Goal: Transaction & Acquisition: Book appointment/travel/reservation

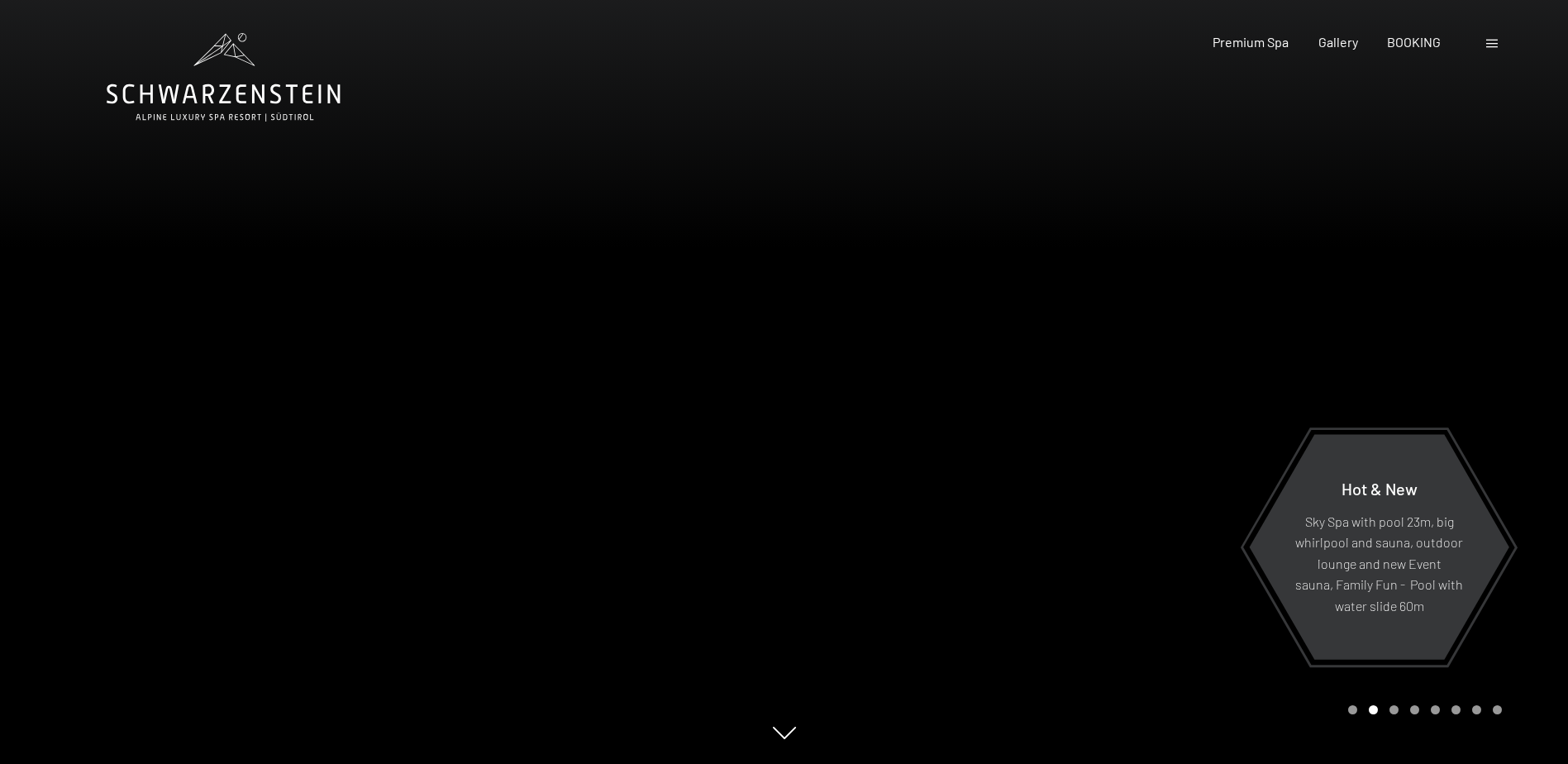
click at [1497, 38] on div at bounding box center [1494, 42] width 16 height 18
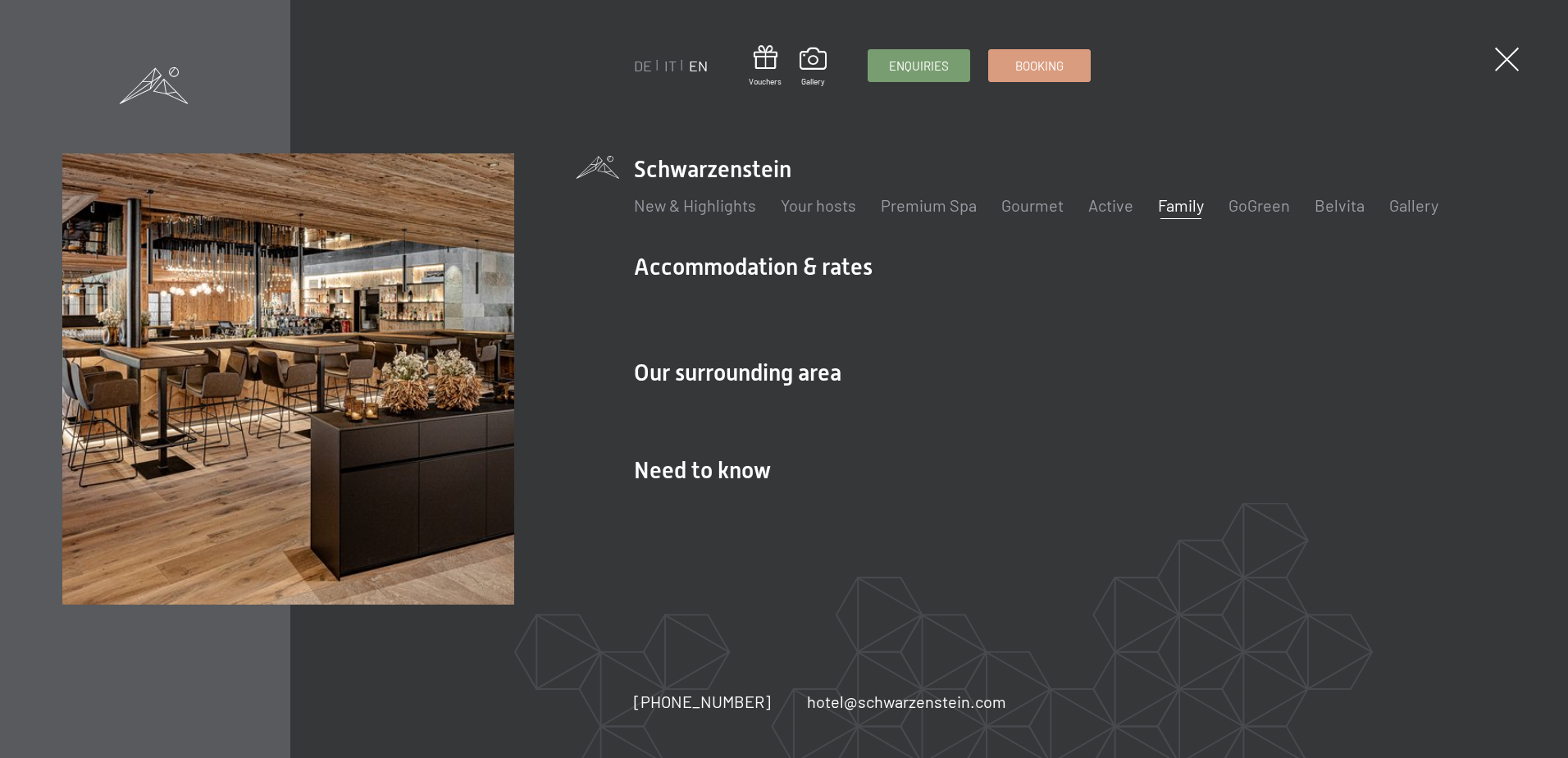
click at [1186, 211] on link "Family" at bounding box center [1181, 205] width 46 height 20
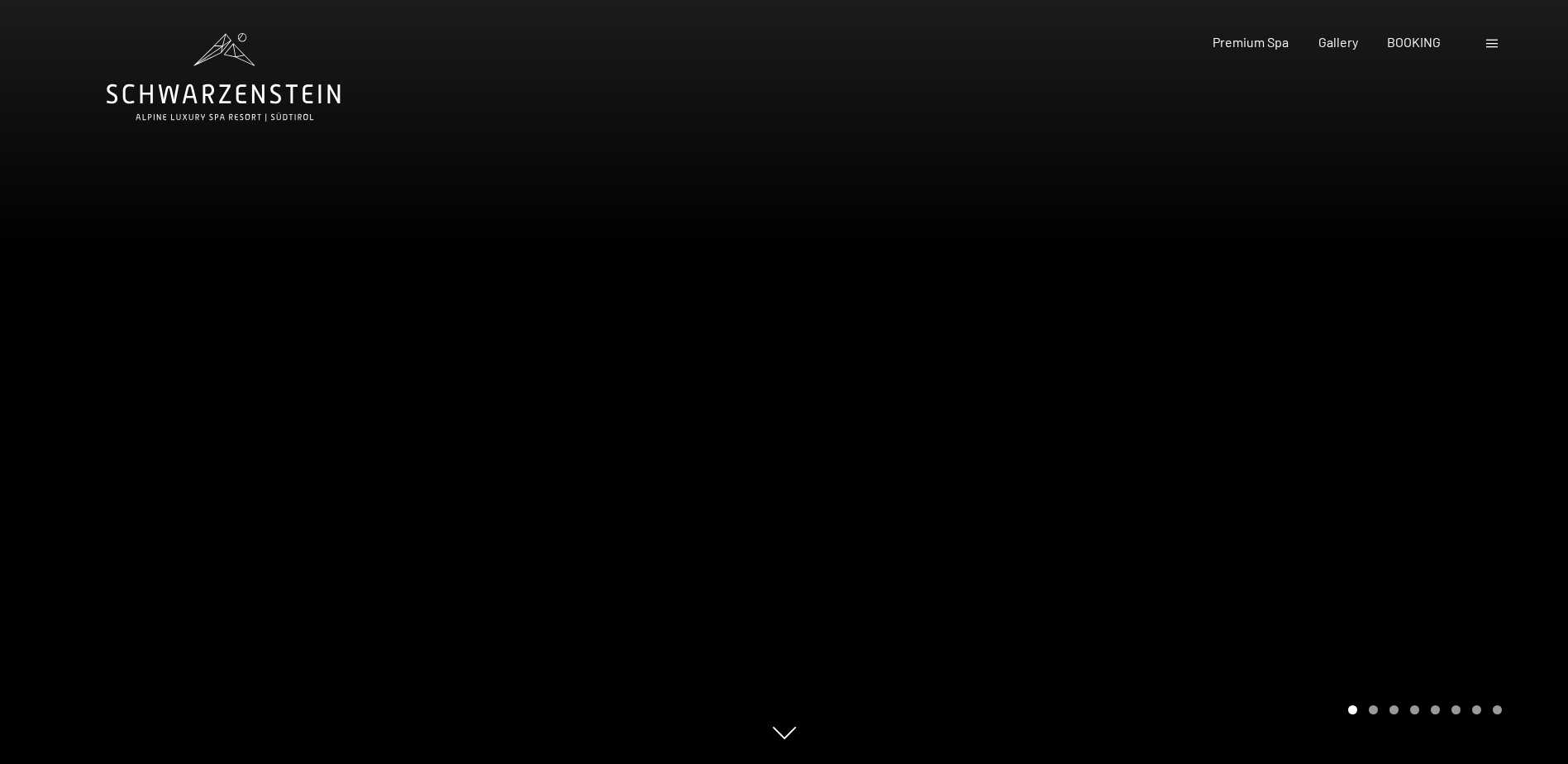
click at [1487, 50] on div at bounding box center [1494, 42] width 16 height 18
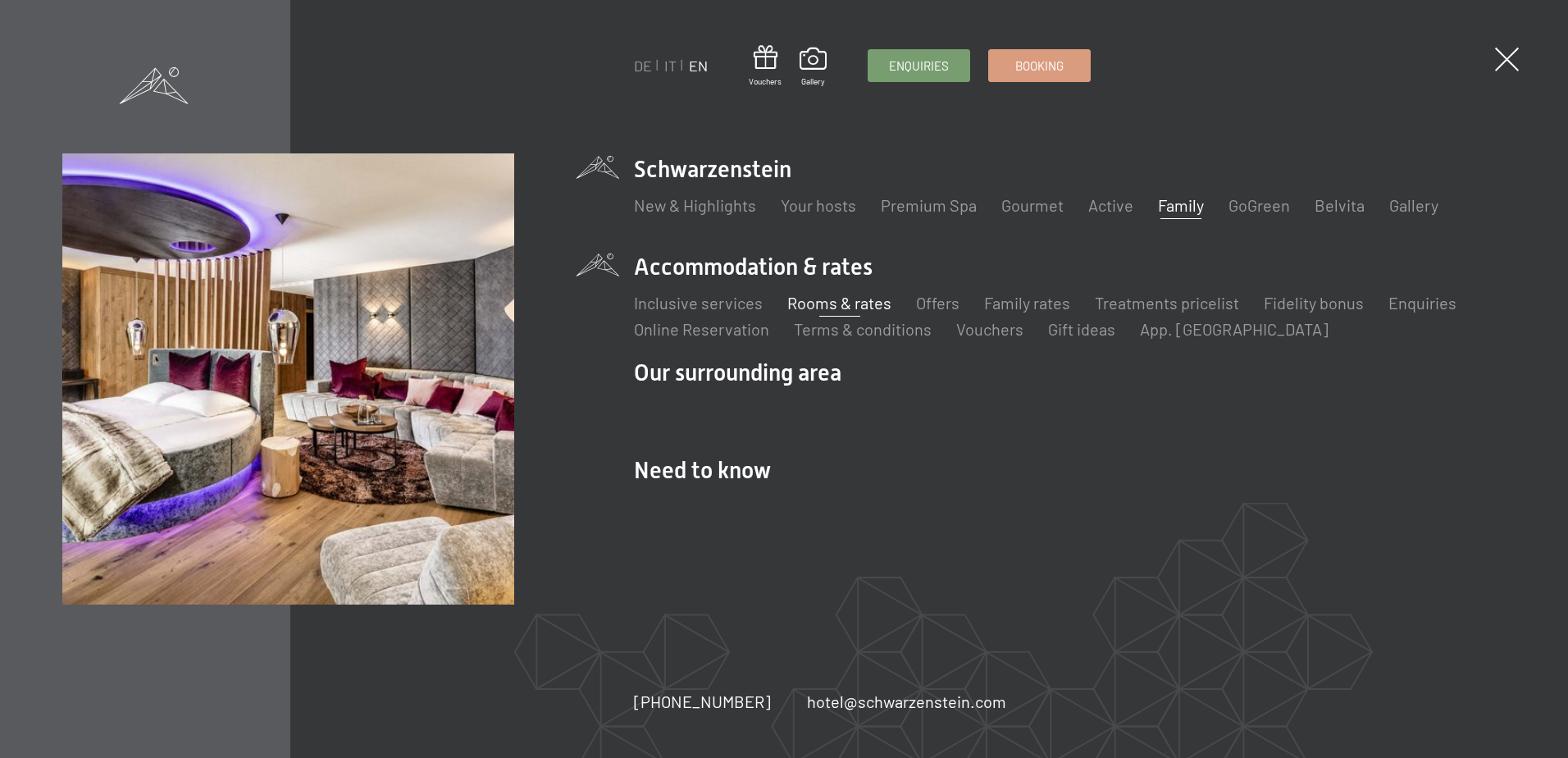
click at [834, 301] on link "Rooms & rates" at bounding box center [839, 302] width 104 height 20
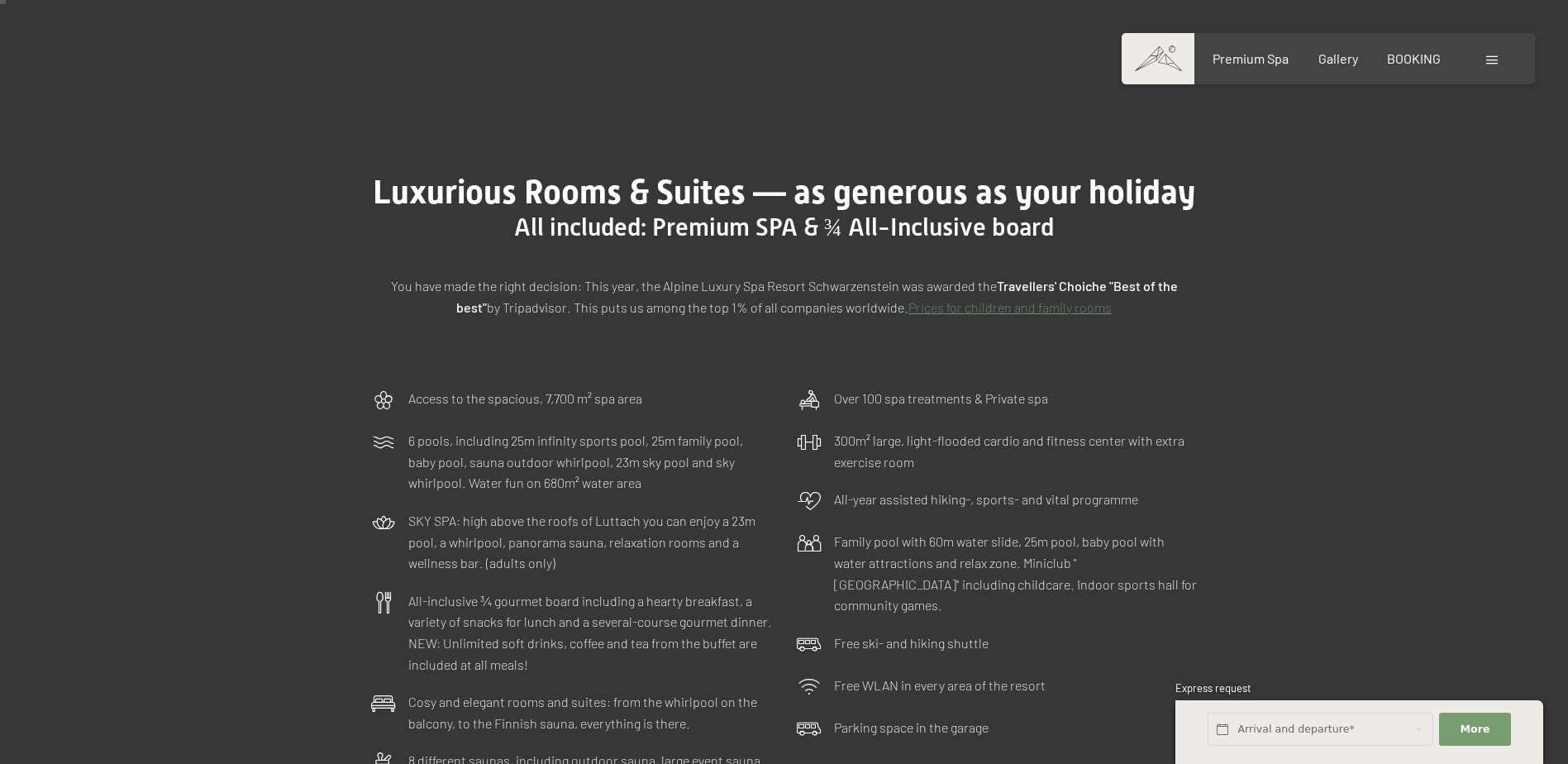
scroll to position [82, 0]
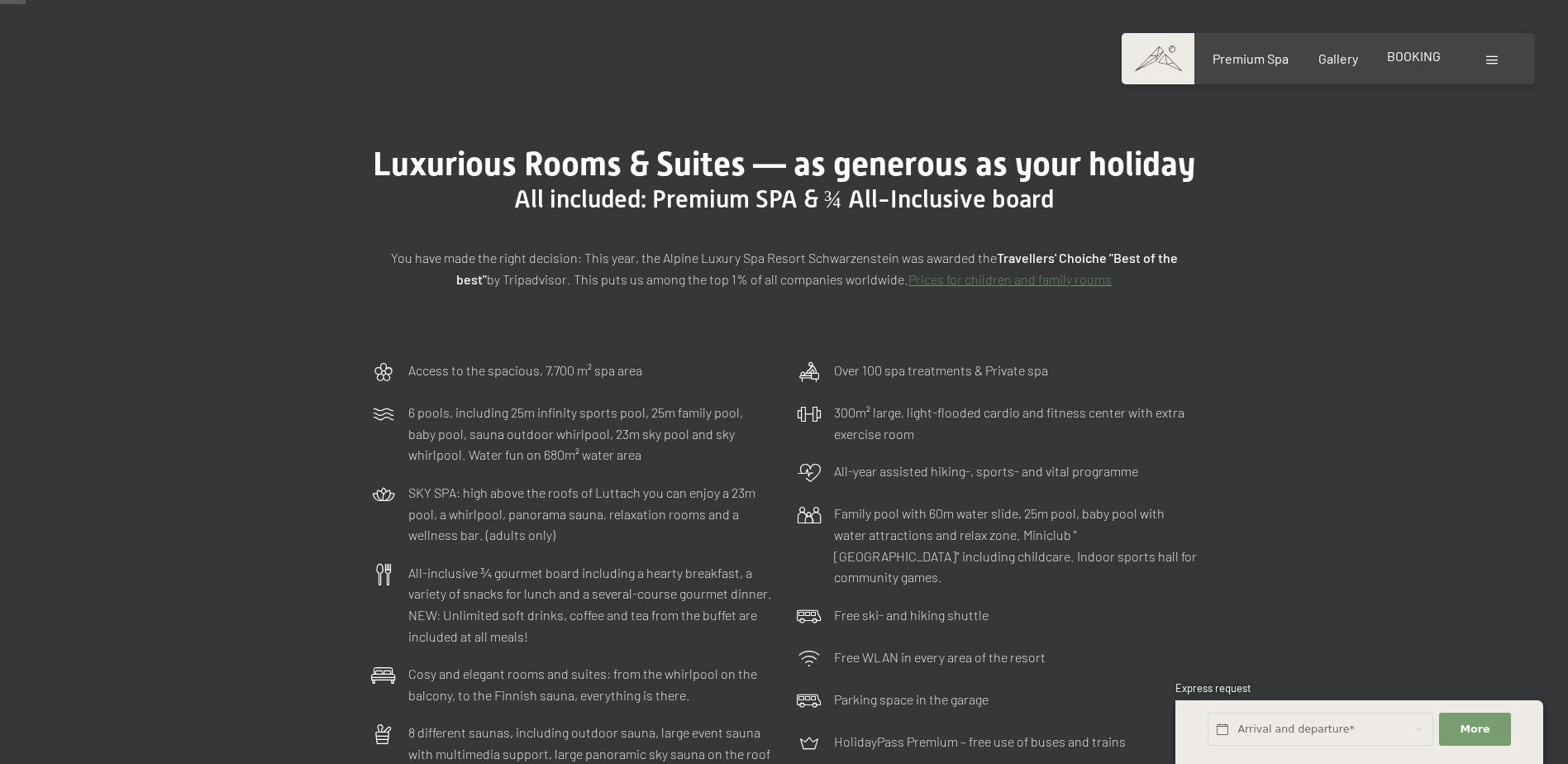
click at [1401, 59] on span "BOOKING" at bounding box center [1414, 55] width 54 height 16
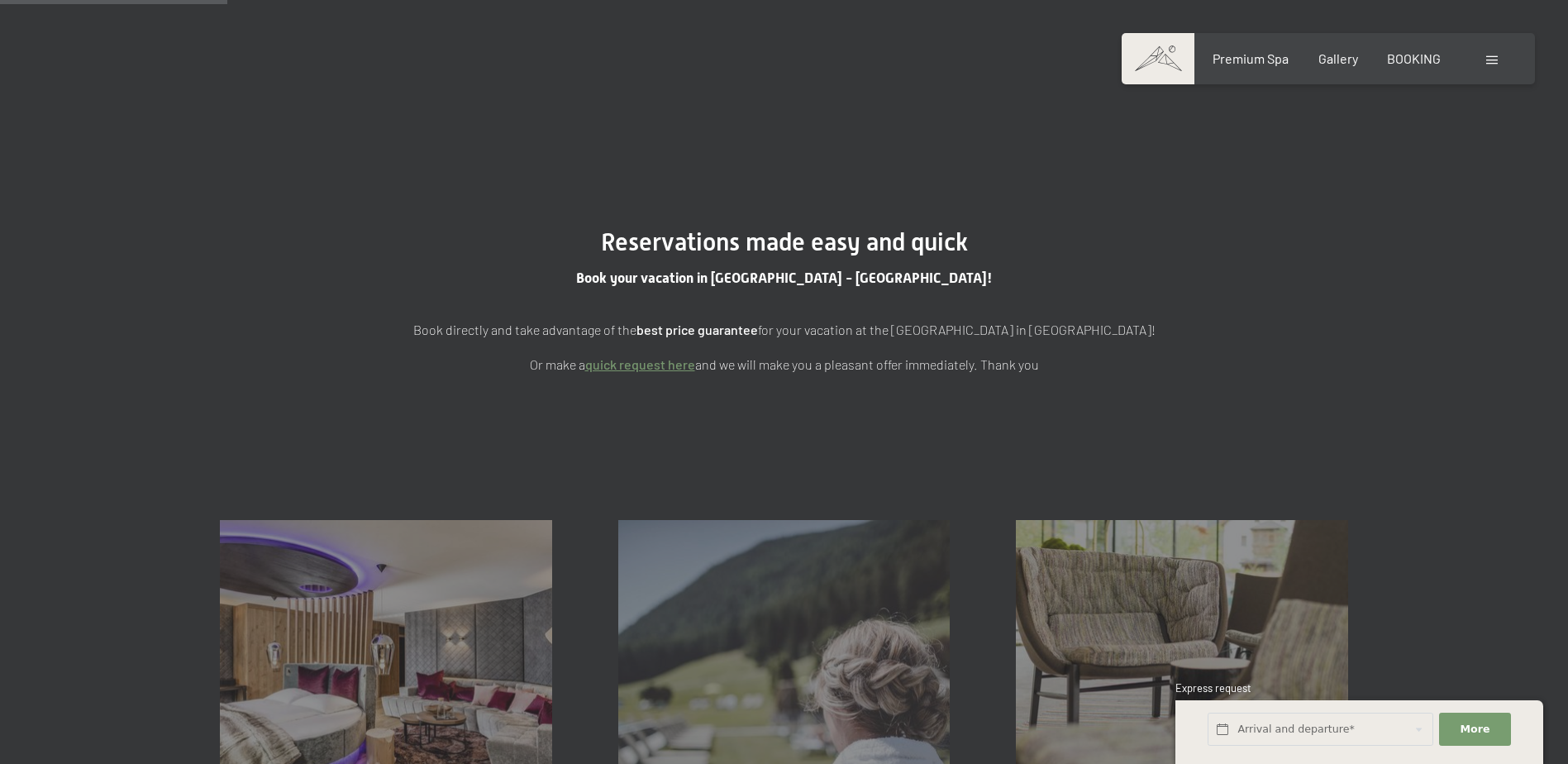
scroll to position [165, 0]
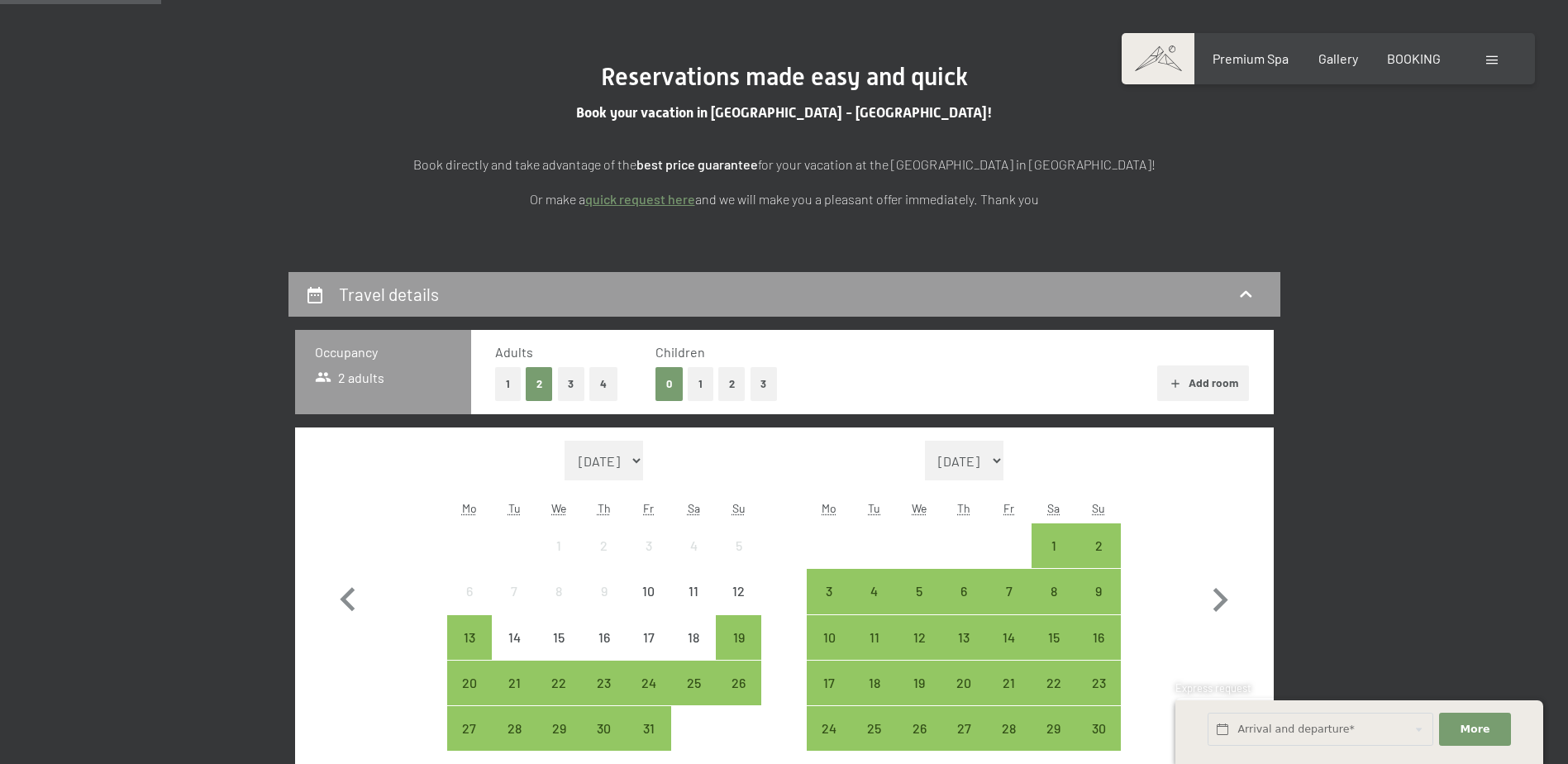
click at [735, 389] on button "2" at bounding box center [732, 384] width 27 height 34
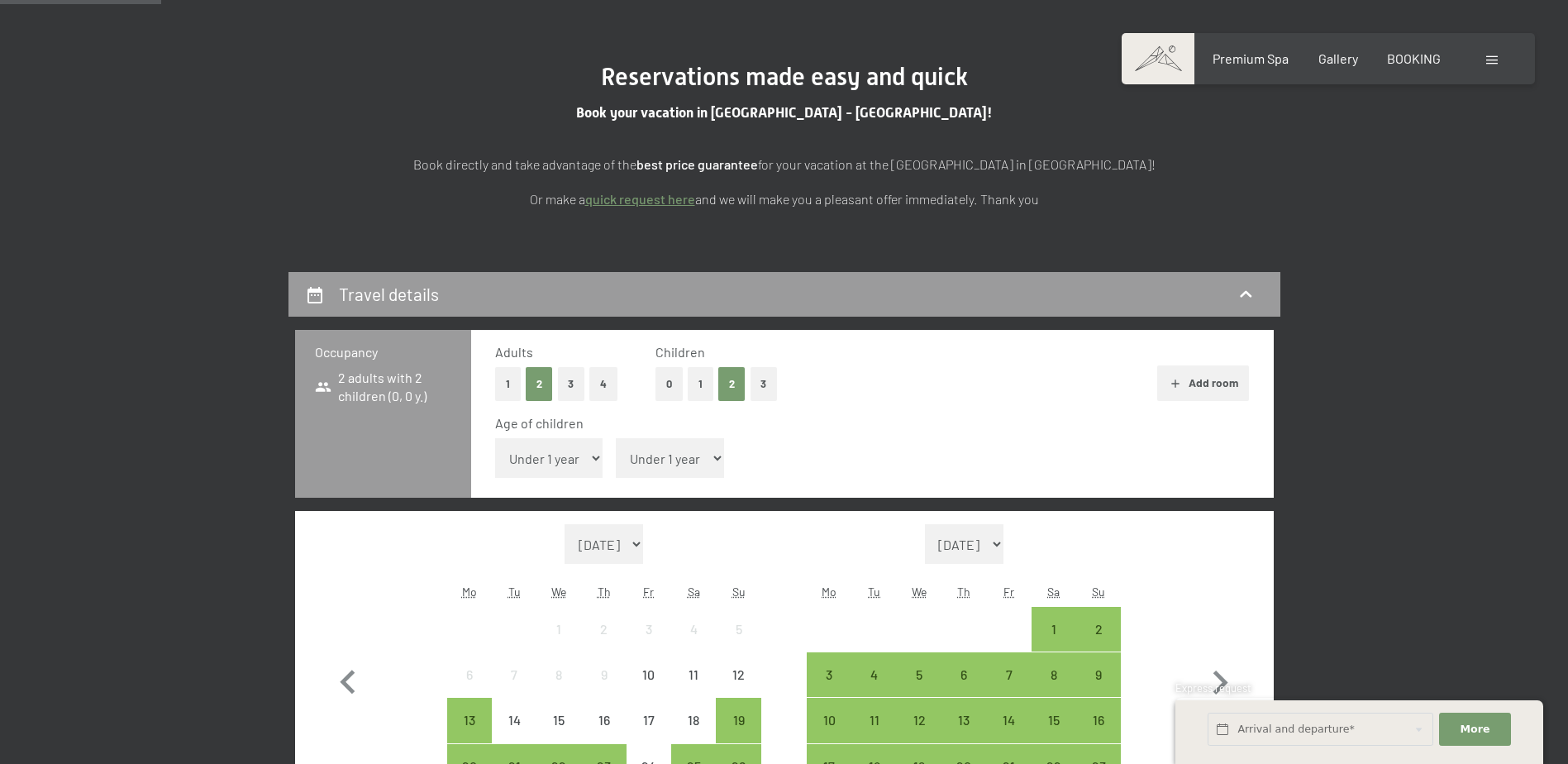
click at [557, 463] on select "Under 1 year 1 year 2 years 3 years 4 years 5 years 6 years 7 years 8 years 9 y…" at bounding box center [549, 458] width 108 height 39
select select "14"
click at [496, 438] on select "Under 1 year 1 year 2 years 3 years 4 years 5 years 6 years 7 years 8 years 9 y…" at bounding box center [549, 458] width 108 height 39
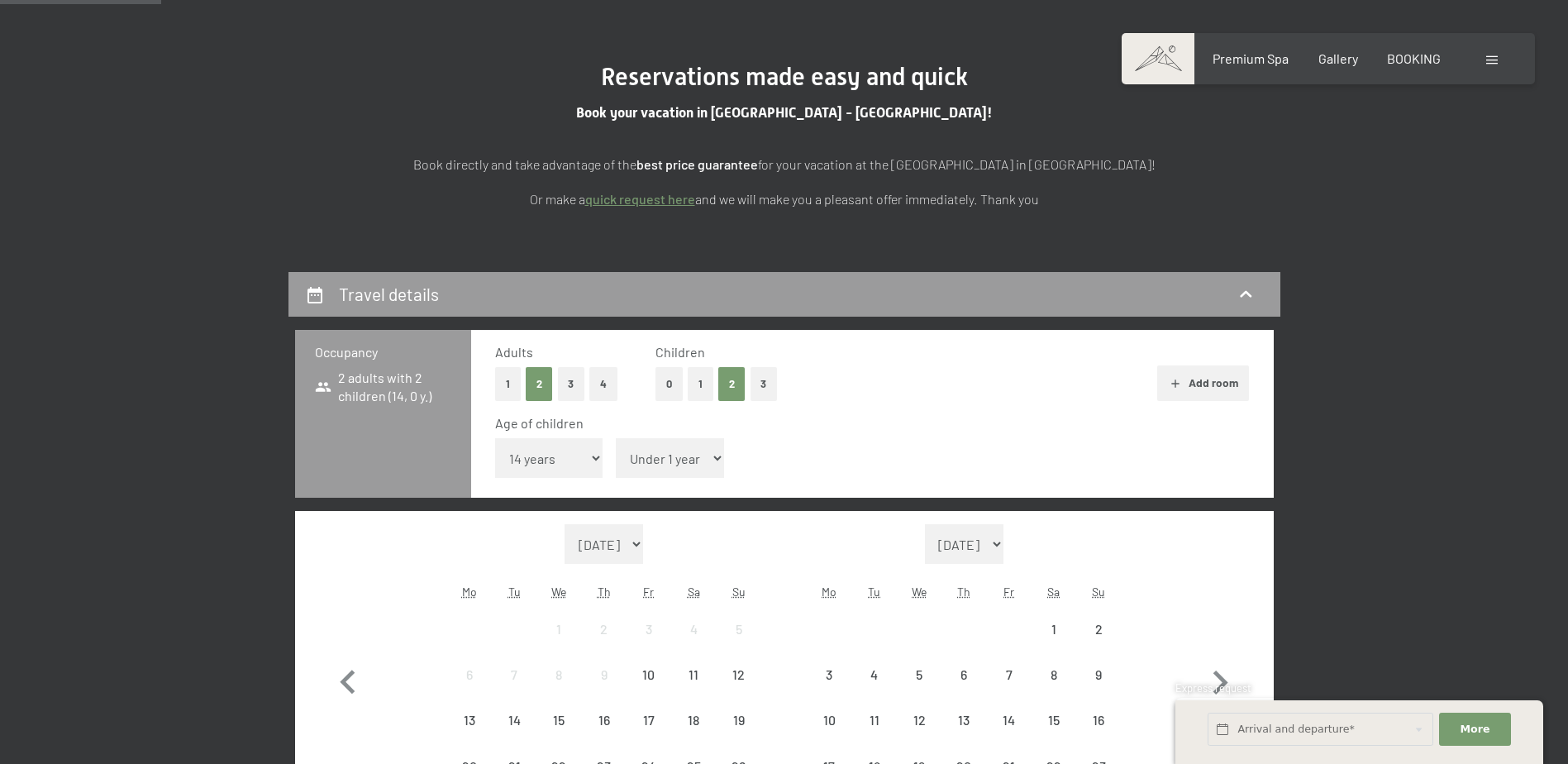
click at [658, 458] on select "Under 1 year 1 year 2 years 3 years 4 years 5 years 6 years 7 years 8 years 9 y…" at bounding box center [669, 458] width 108 height 39
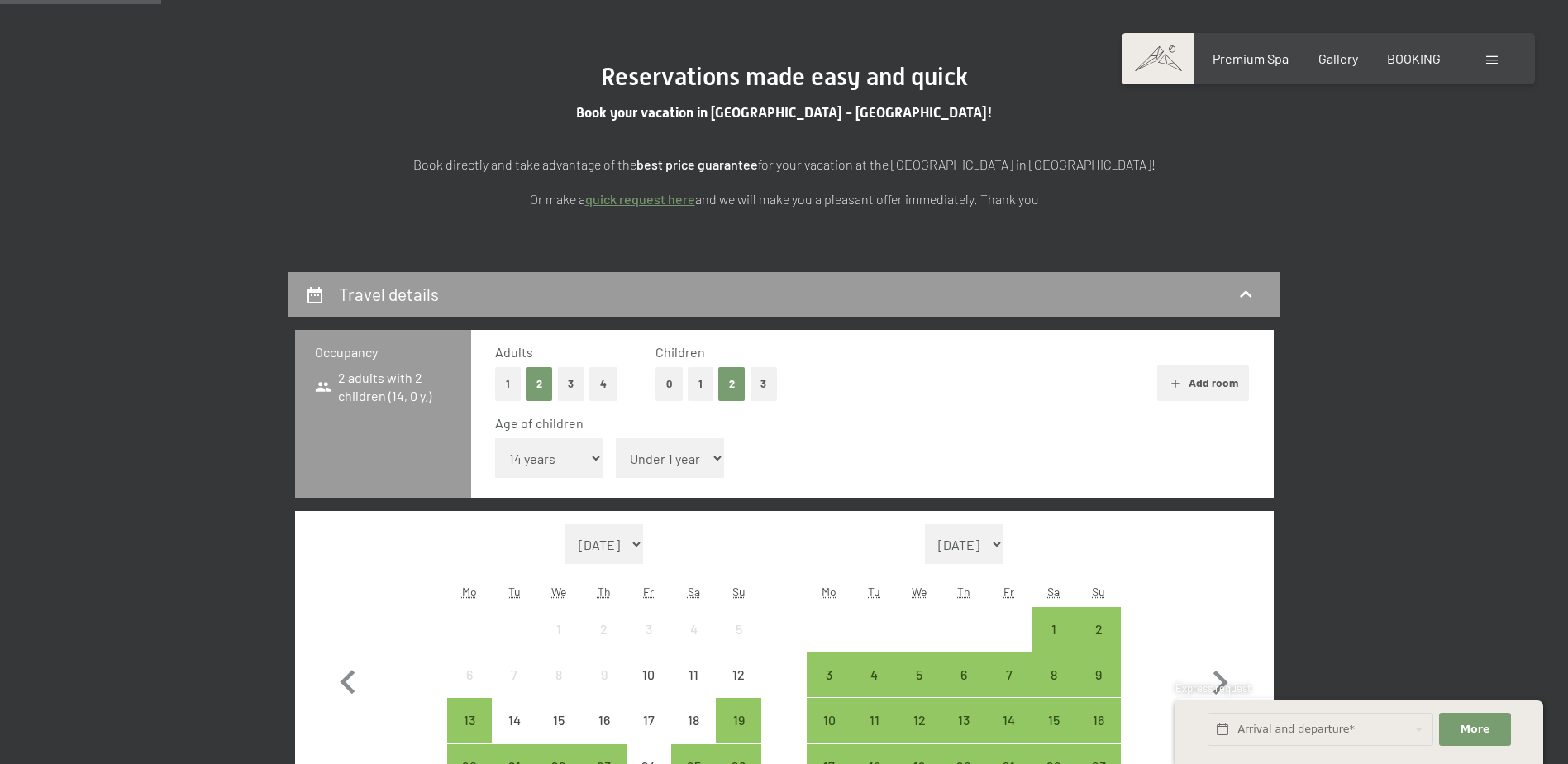
select select "12"
click at [616, 438] on select "Under 1 year 1 year 2 years 3 years 4 years 5 years 6 years 7 years 8 years 9 y…" at bounding box center [669, 458] width 108 height 39
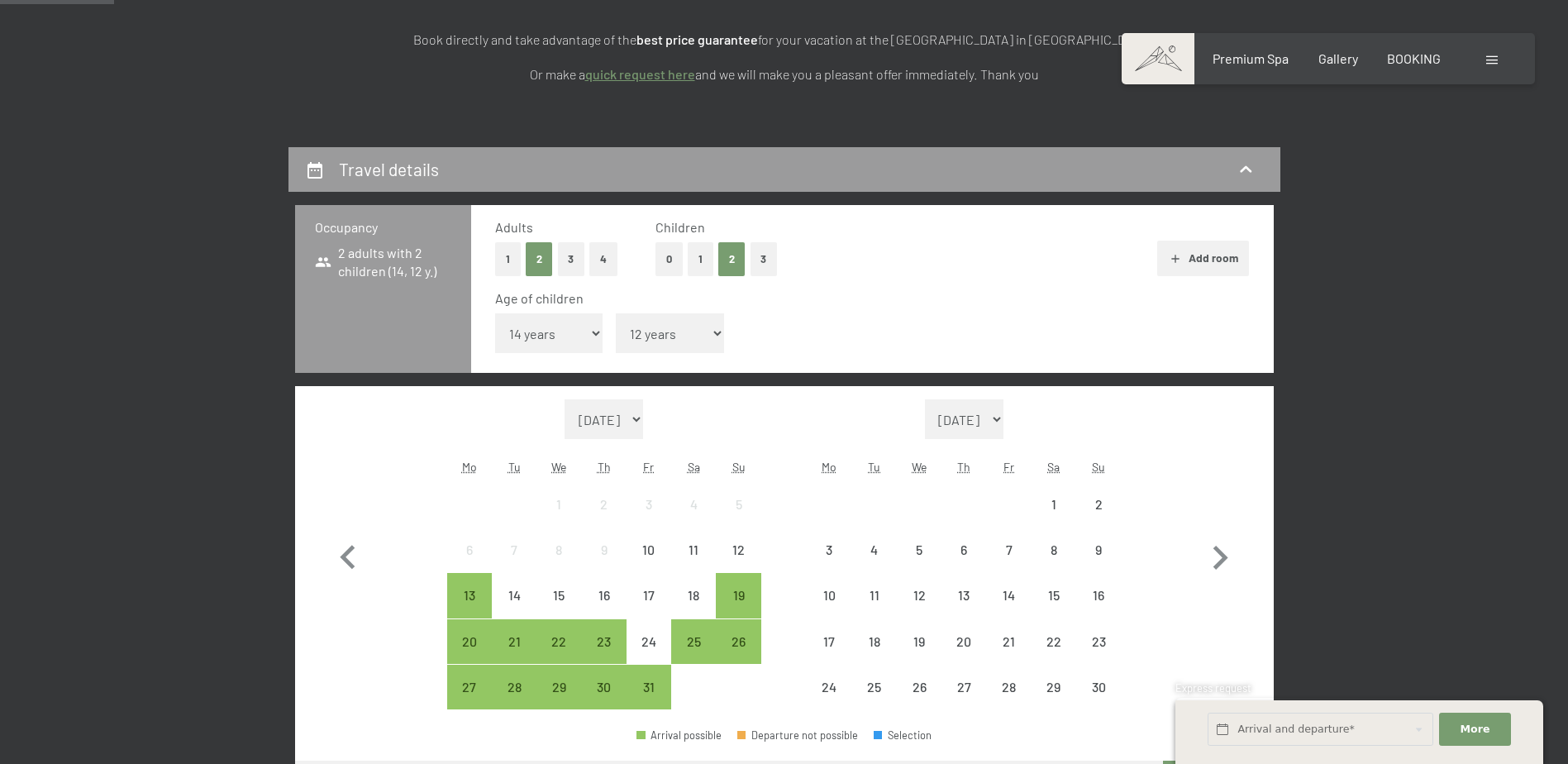
scroll to position [413, 0]
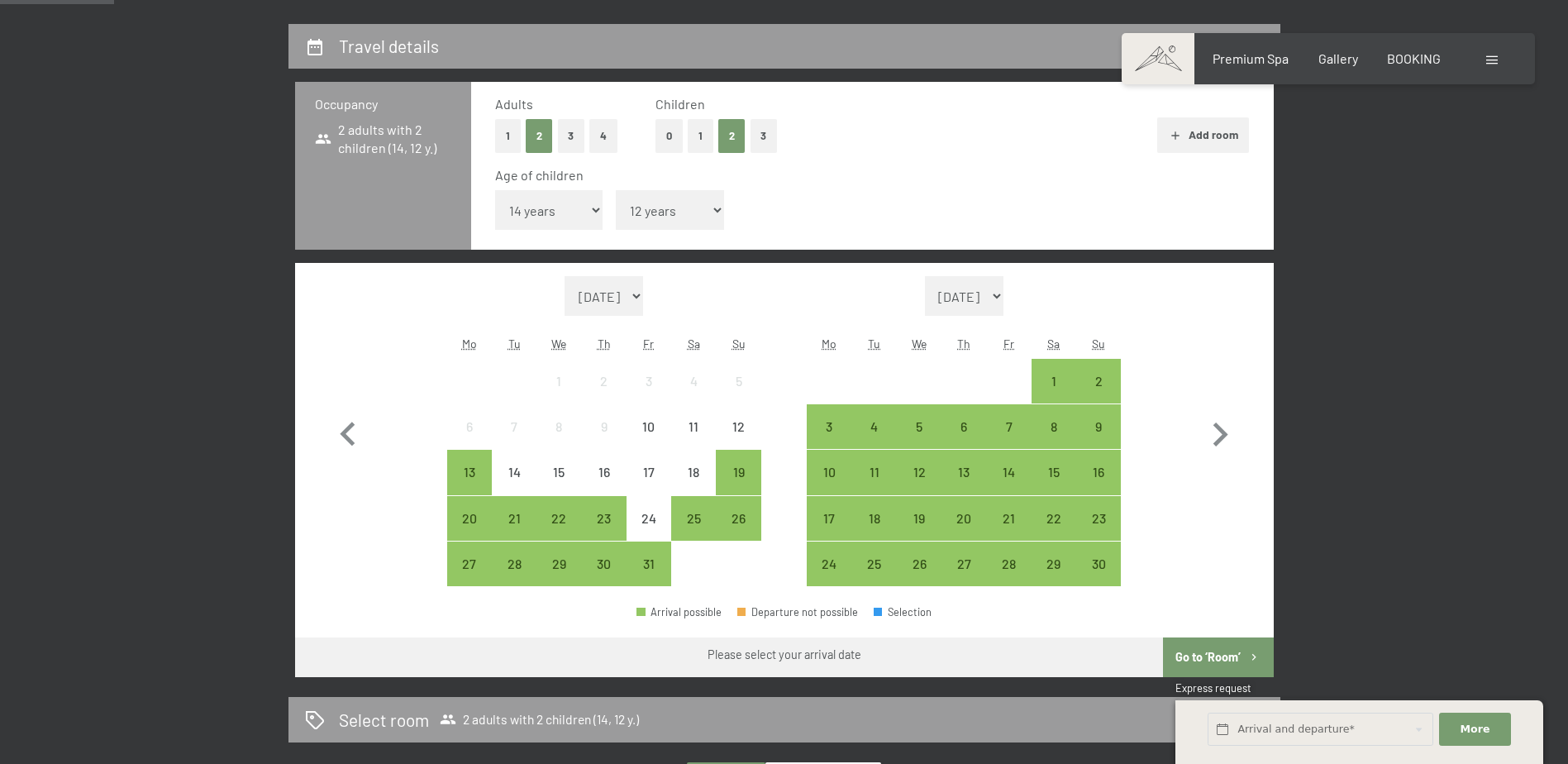
click at [644, 301] on select "October 2025 November 2025 December 2025 January 2026 February 2026 March 2026 …" at bounding box center [604, 296] width 80 height 39
select select "2026-07-01"
select select "2026-08-01"
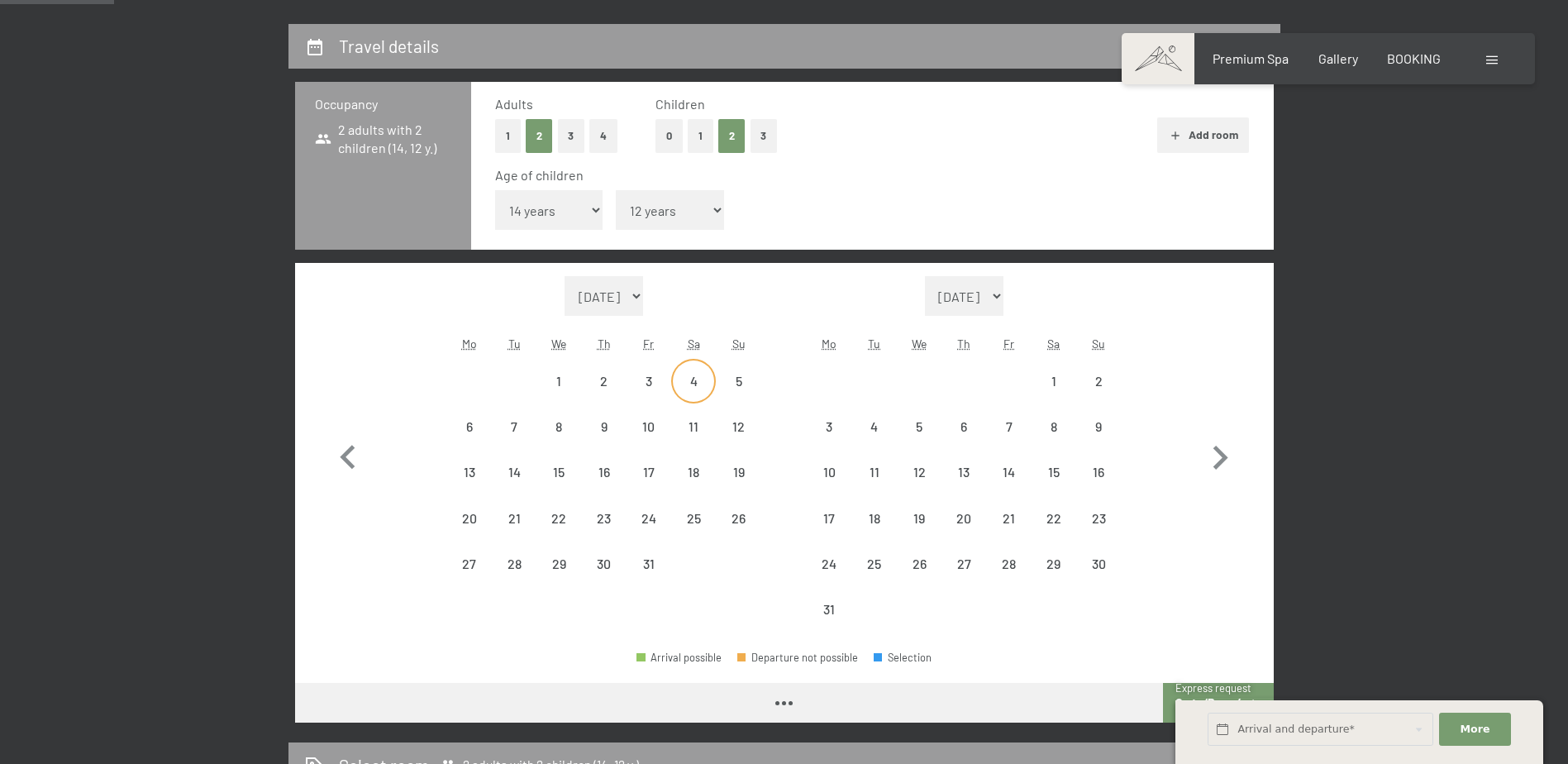
click at [690, 369] on div "4" at bounding box center [693, 380] width 41 height 41
select select "2026-07-01"
select select "2026-08-01"
select select "2026-07-01"
select select "2026-08-01"
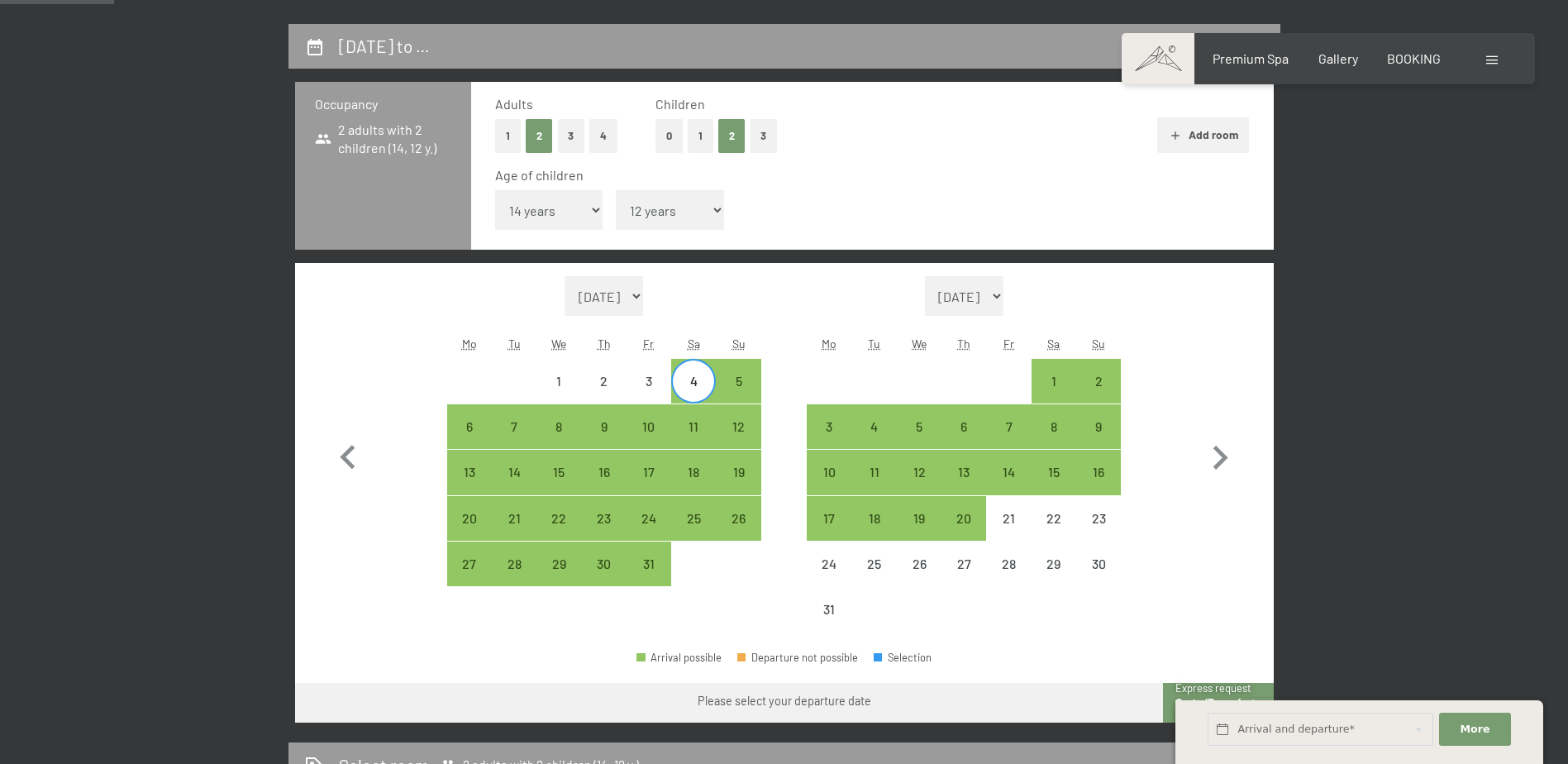
click at [685, 423] on span "Consent to marketing activities*" at bounding box center [719, 430] width 186 height 17
click at [617, 423] on input "Consent to marketing activities*" at bounding box center [610, 430] width 17 height 17
click at [693, 431] on span "Consent to marketing activities*" at bounding box center [719, 430] width 186 height 17
click at [617, 431] on input "Consent to marketing activities*" at bounding box center [610, 430] width 17 height 17
checkbox input "false"
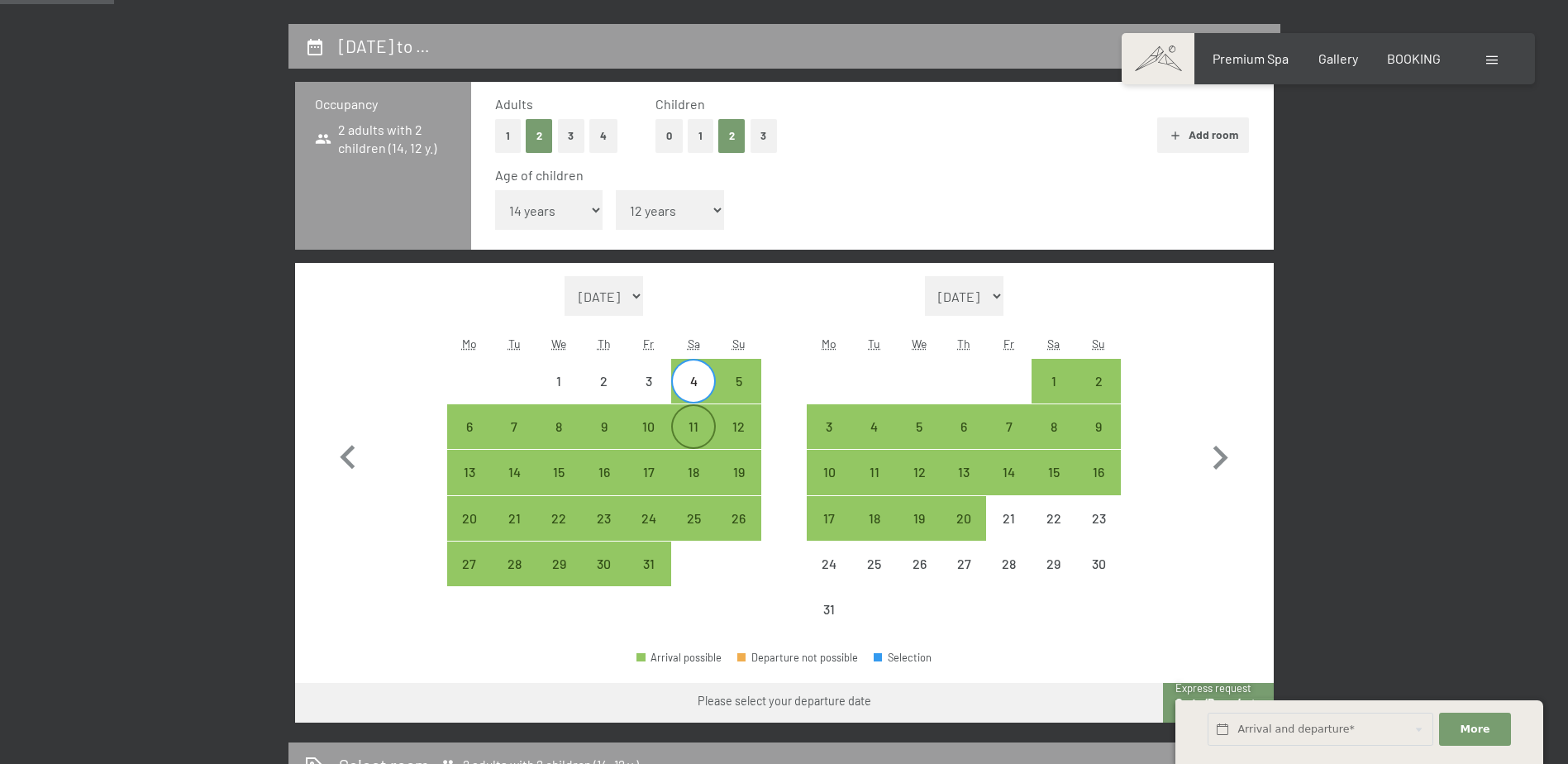
click at [692, 420] on div "11" at bounding box center [693, 440] width 41 height 41
select select "2026-07-01"
select select "2026-08-01"
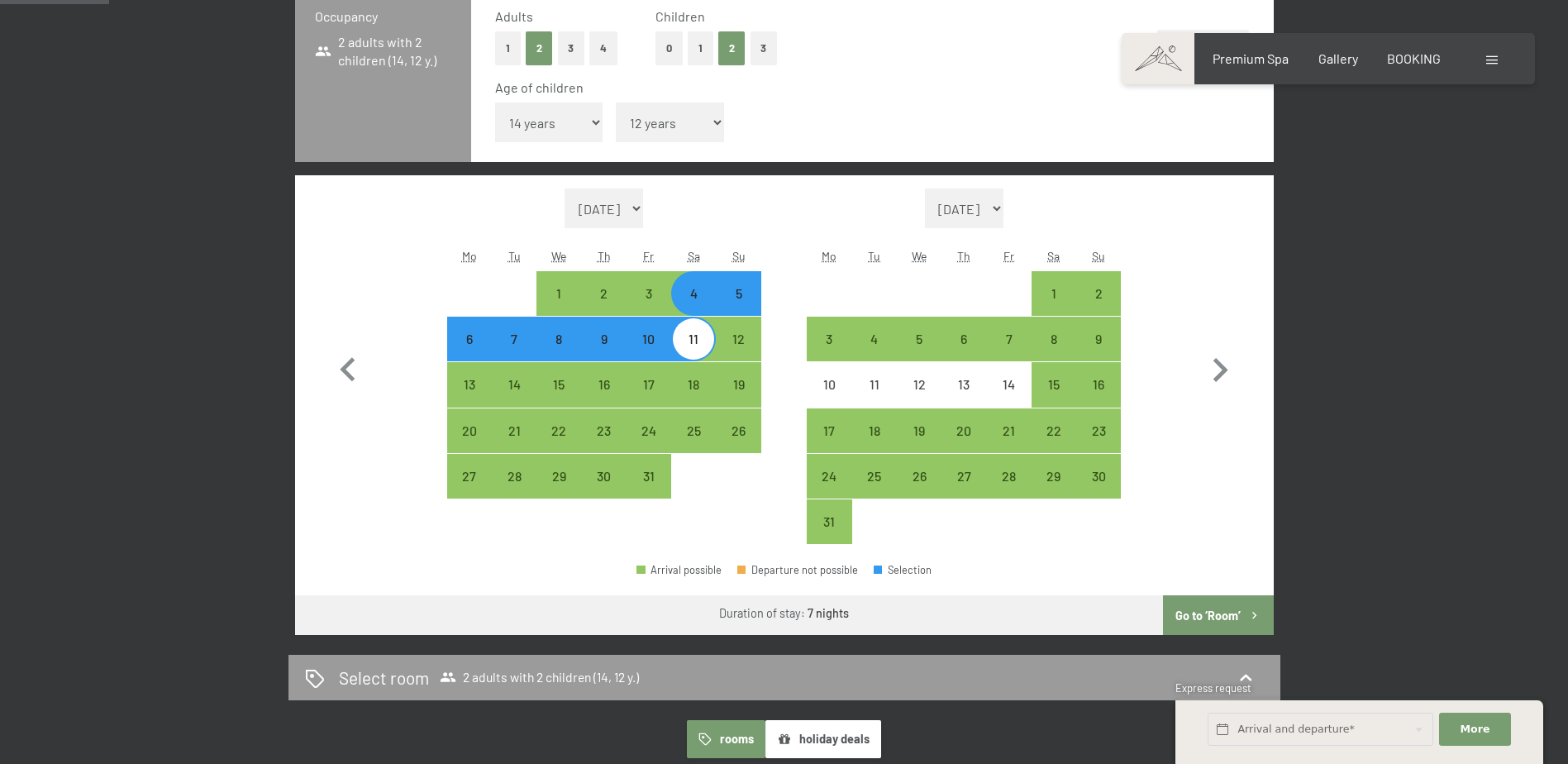
scroll to position [578, 0]
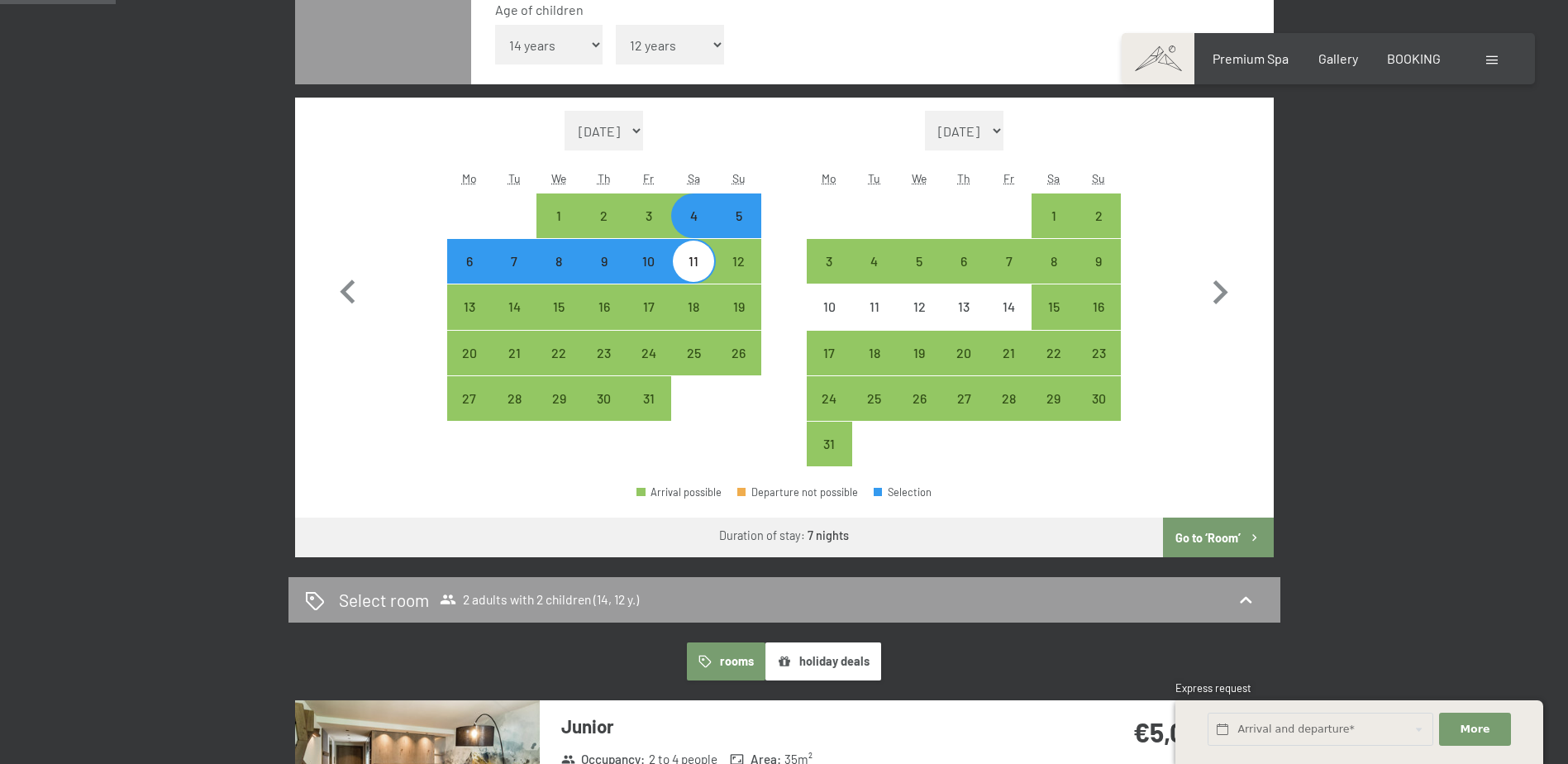
click at [1228, 534] on button "Go to ‘Room’" at bounding box center [1218, 536] width 110 height 39
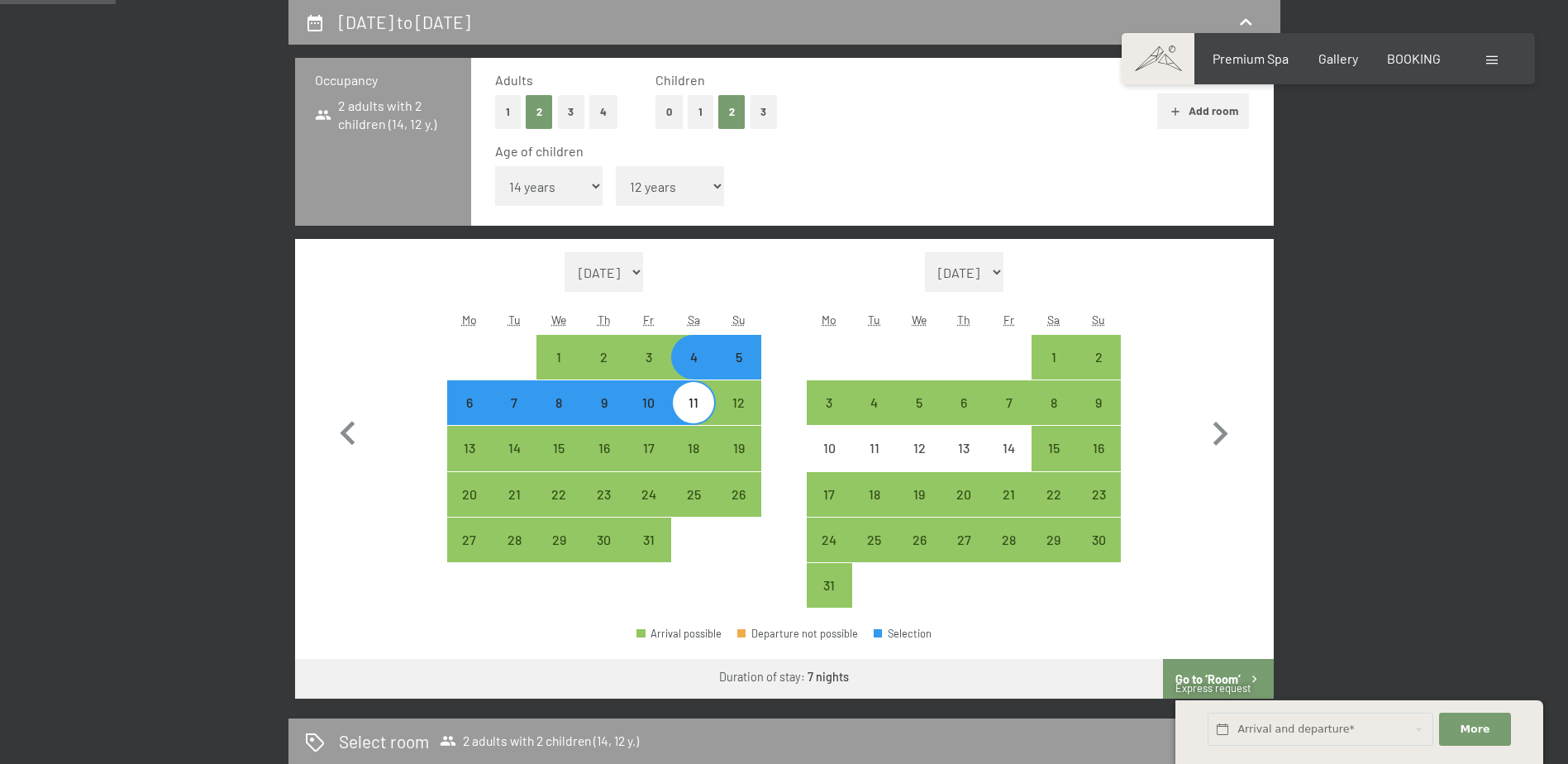
select select "2026-07-01"
select select "2026-08-01"
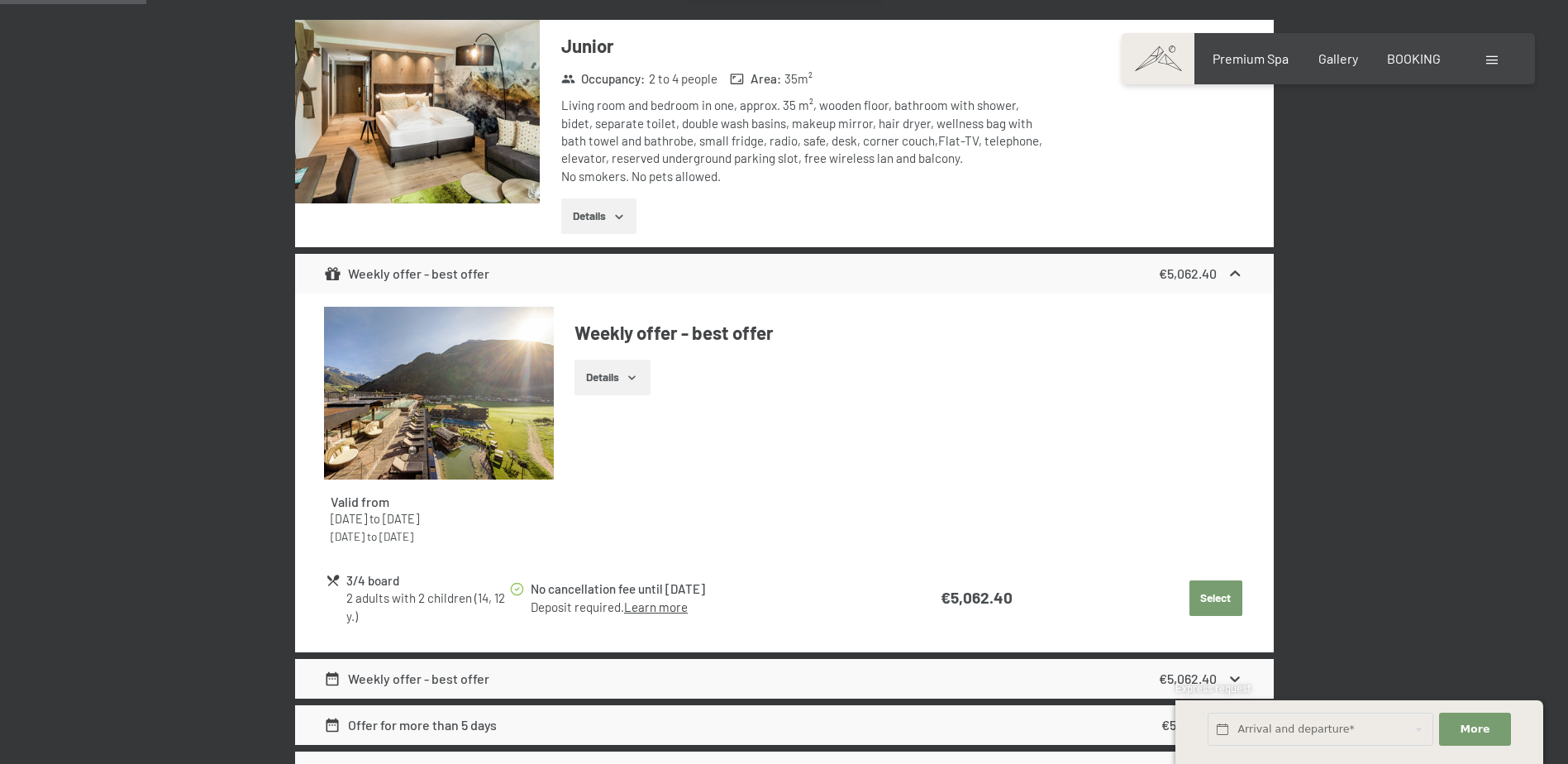
scroll to position [685, 0]
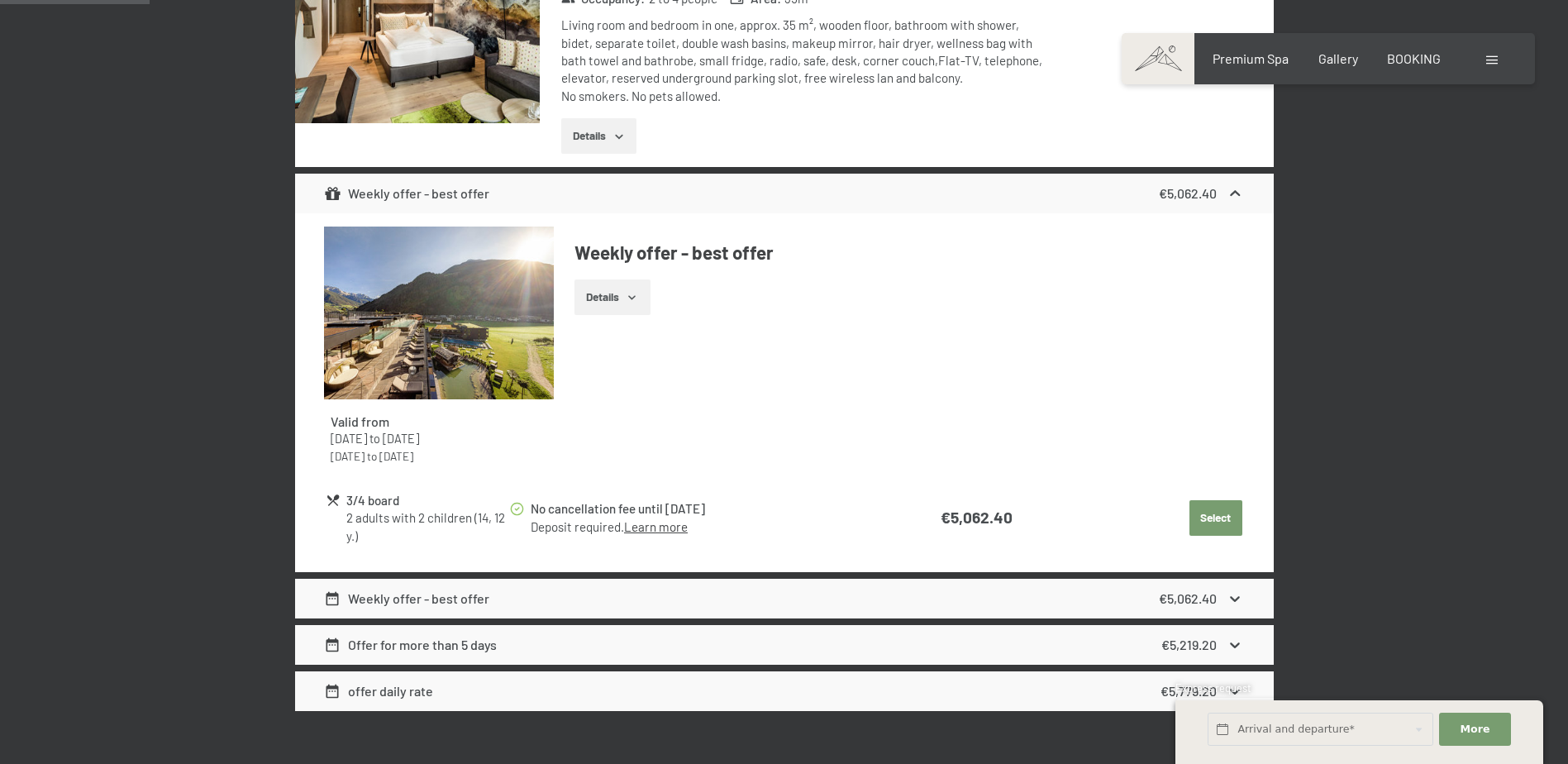
click at [617, 296] on button "Details" at bounding box center [612, 297] width 76 height 36
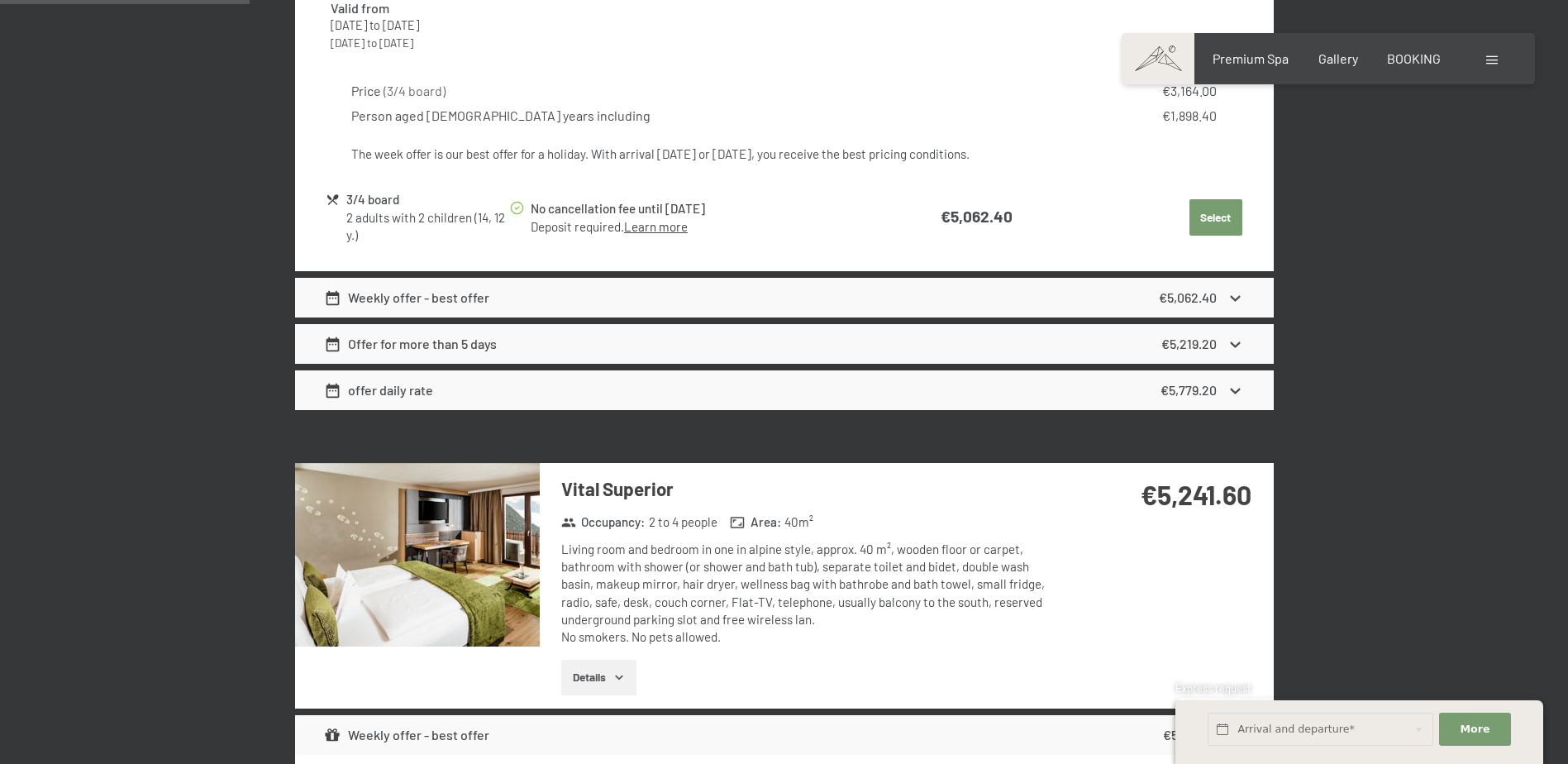
scroll to position [1429, 0]
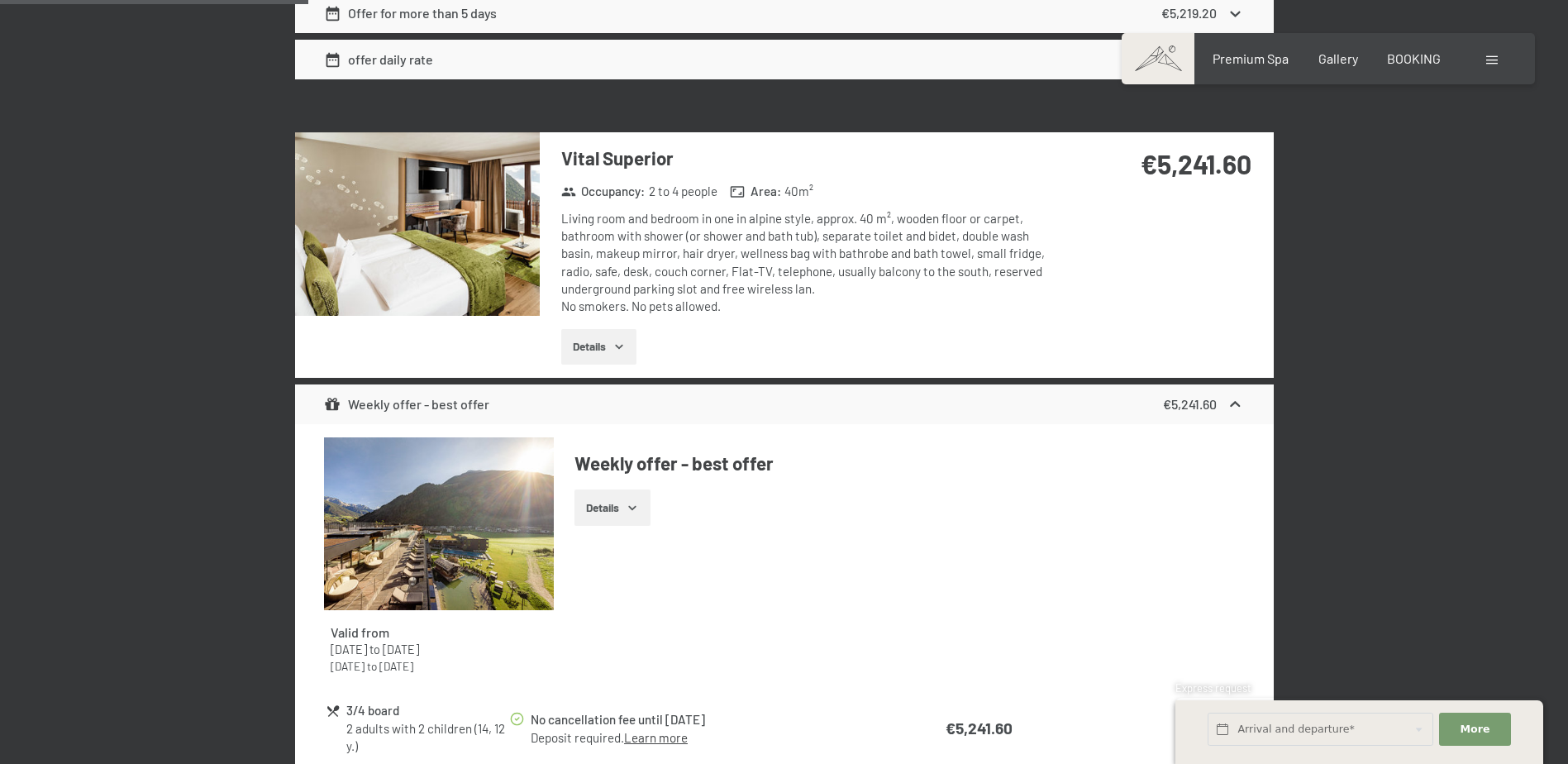
click at [611, 349] on button "Details" at bounding box center [599, 347] width 76 height 36
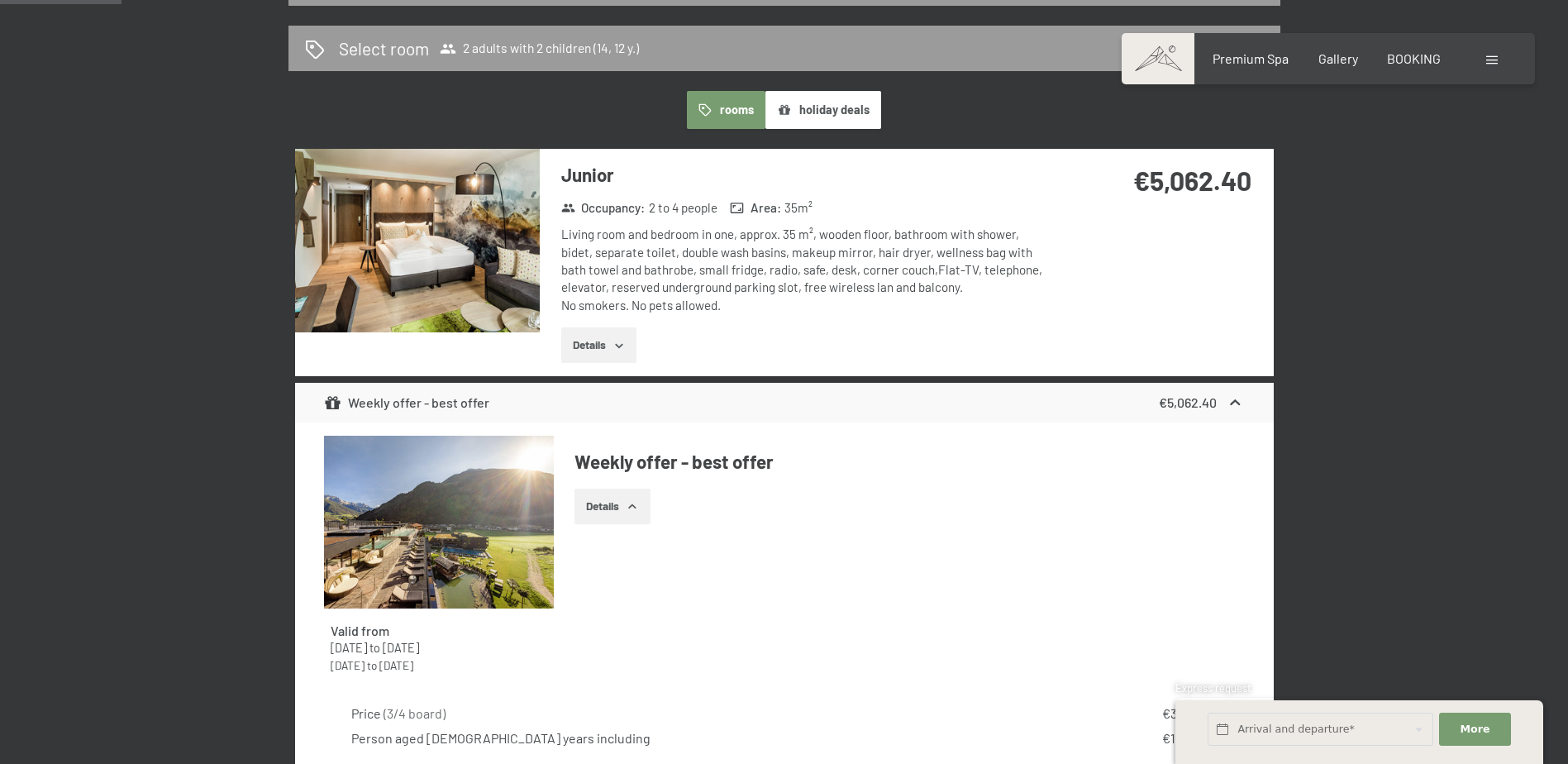
scroll to position [578, 0]
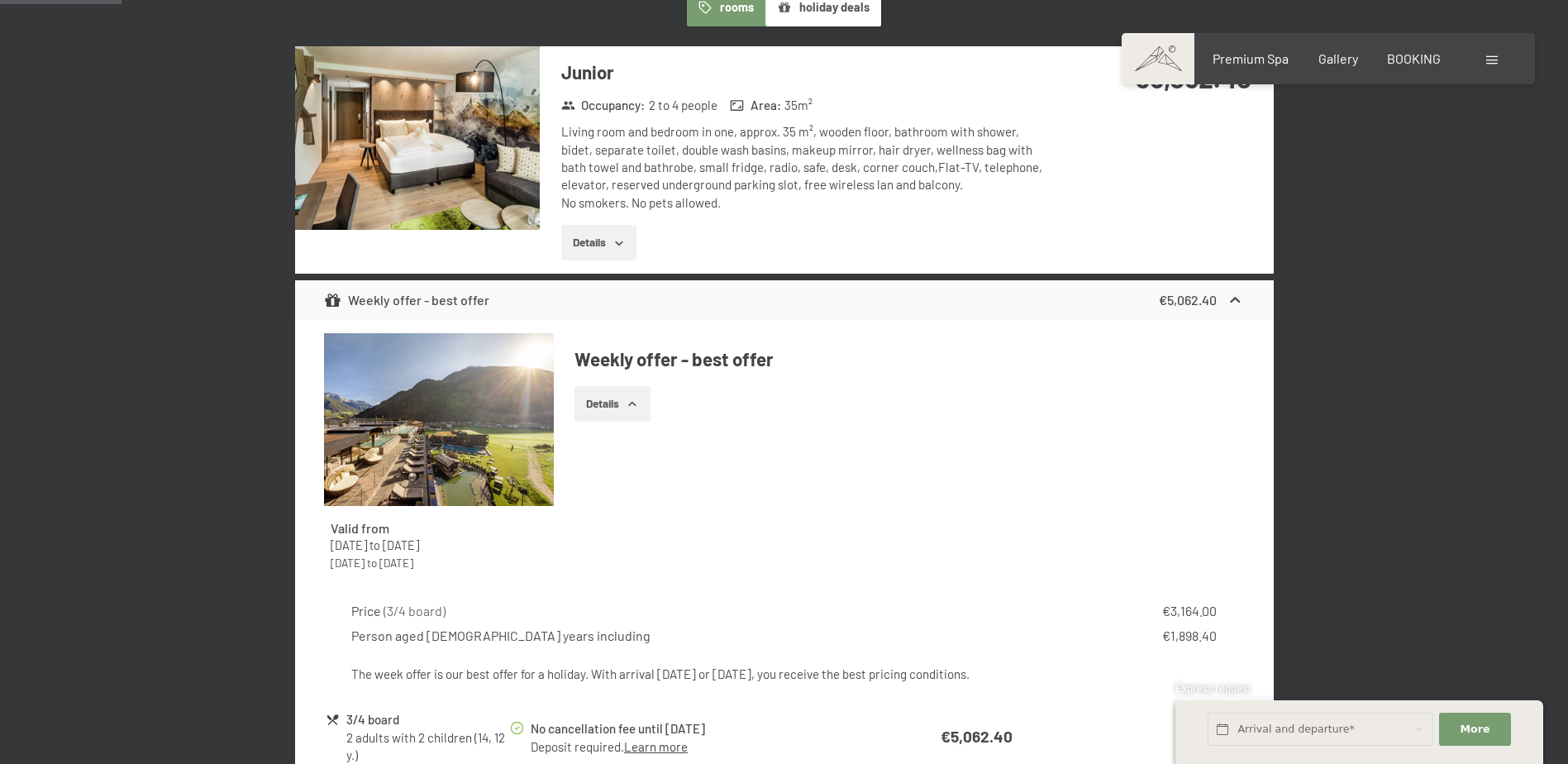
click at [604, 239] on button "Details" at bounding box center [599, 243] width 76 height 36
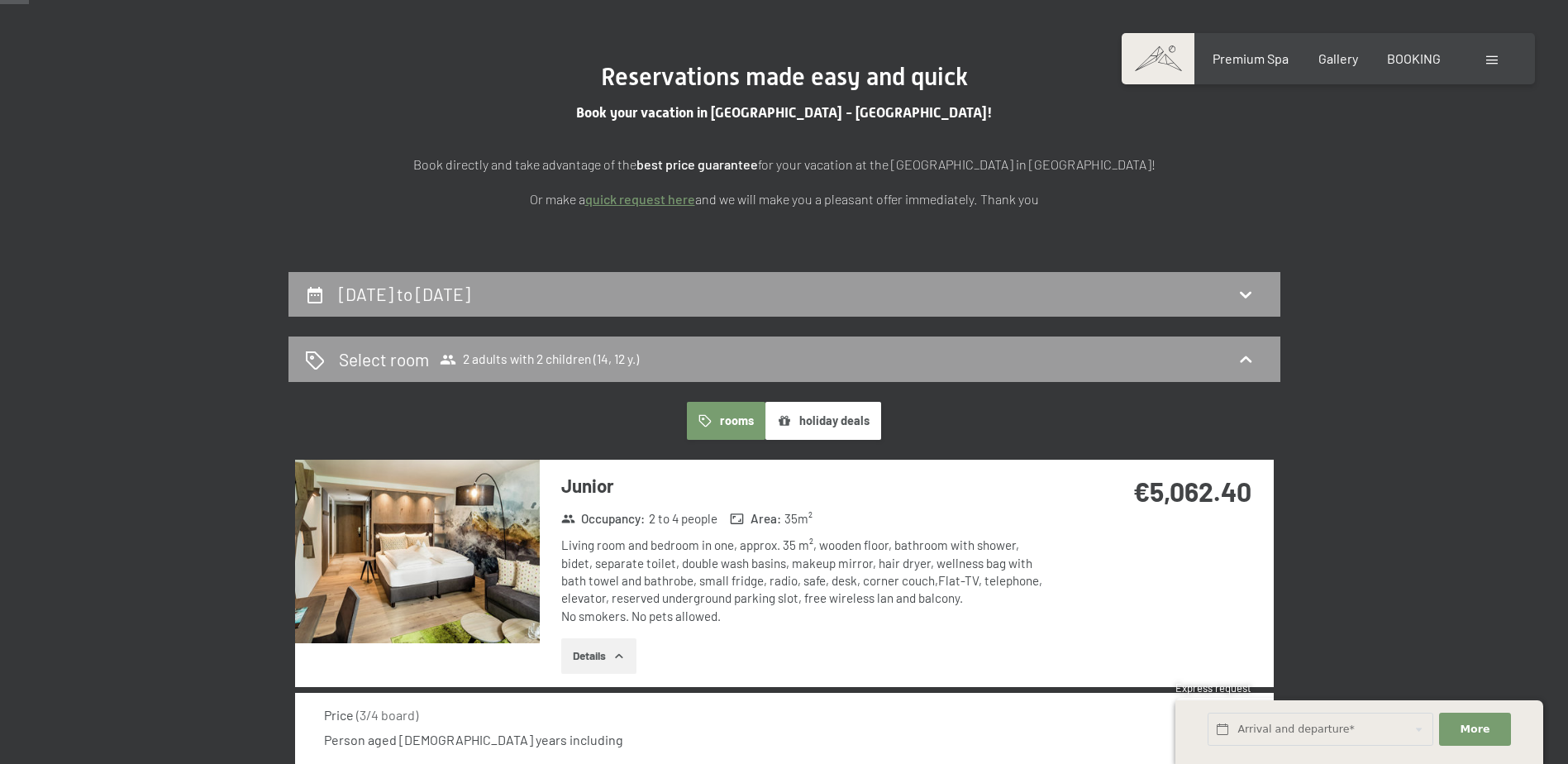
scroll to position [0, 0]
